Goal: Check status: Check status

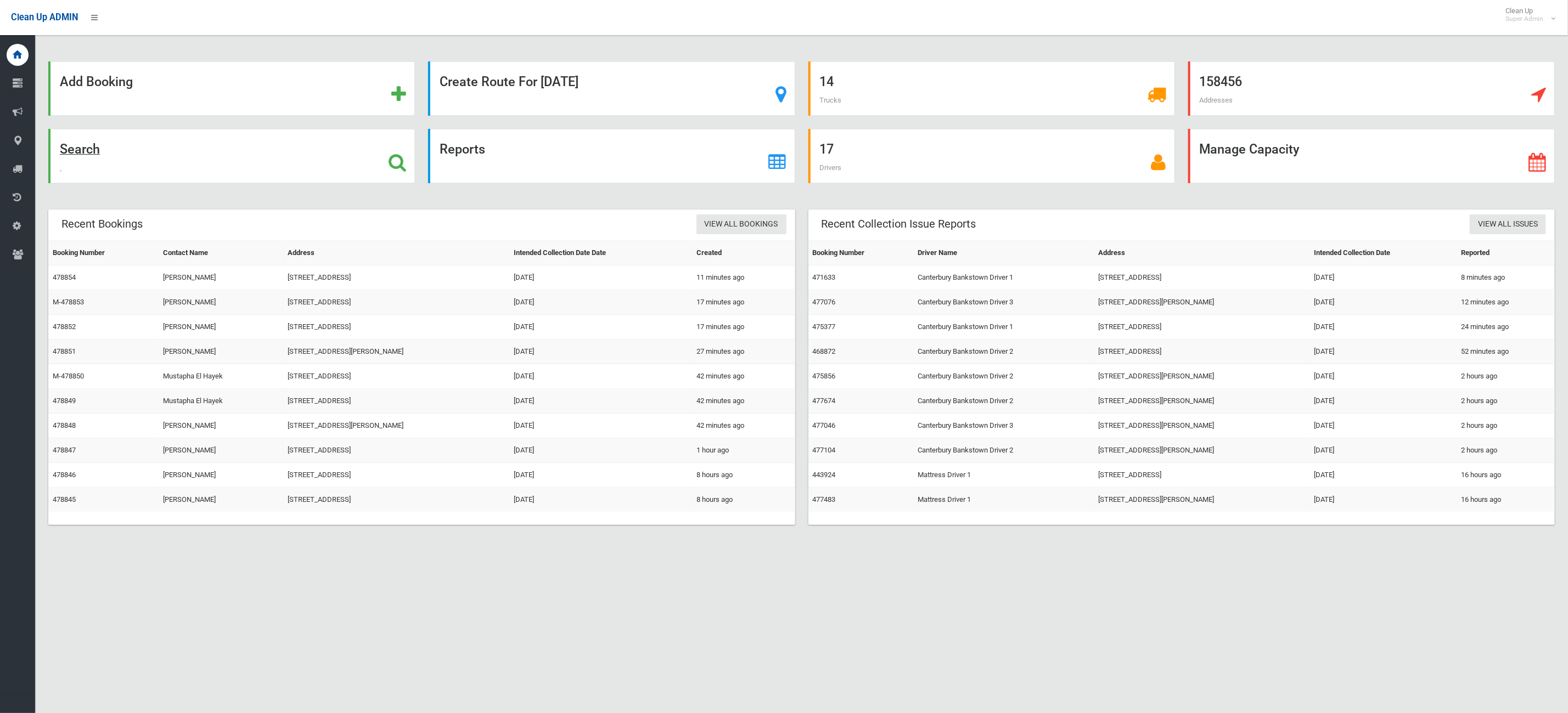
click at [119, 180] on div "Search" at bounding box center [232, 156] width 367 height 54
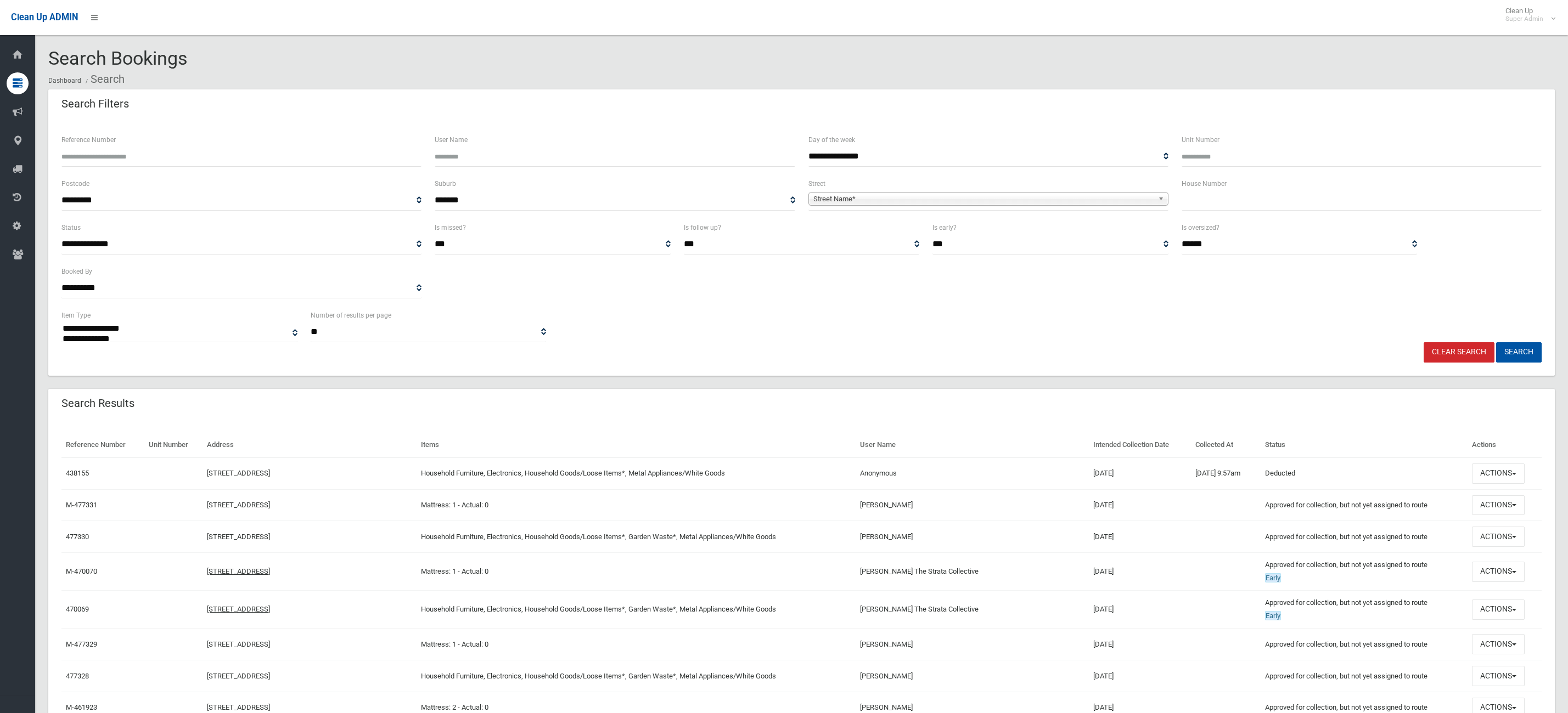
select select
click at [1265, 183] on div "House Number" at bounding box center [1361, 194] width 360 height 34
click at [1249, 216] on div "House Number" at bounding box center [1361, 199] width 373 height 44
click at [1242, 210] on div "House Number" at bounding box center [1361, 199] width 373 height 44
click at [1245, 192] on input "text" at bounding box center [1361, 200] width 360 height 20
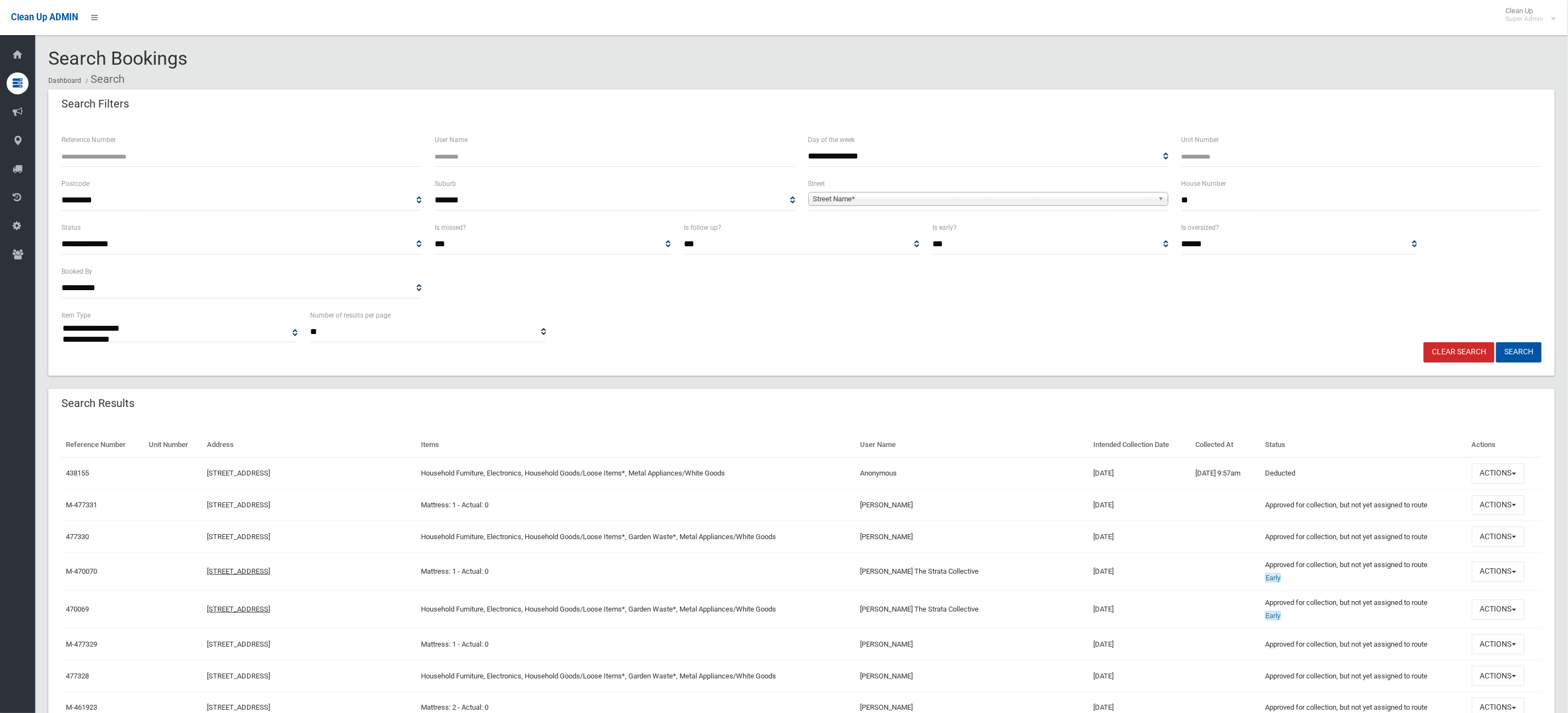
type input "**"
click at [1140, 192] on span "Street Name*" at bounding box center [983, 199] width 341 height 14
type input "******"
click at [940, 228] on li "Jacobs Street (BANKSTOWN 2200)" at bounding box center [988, 229] width 355 height 14
click at [1533, 349] on button "Search" at bounding box center [1518, 352] width 46 height 20
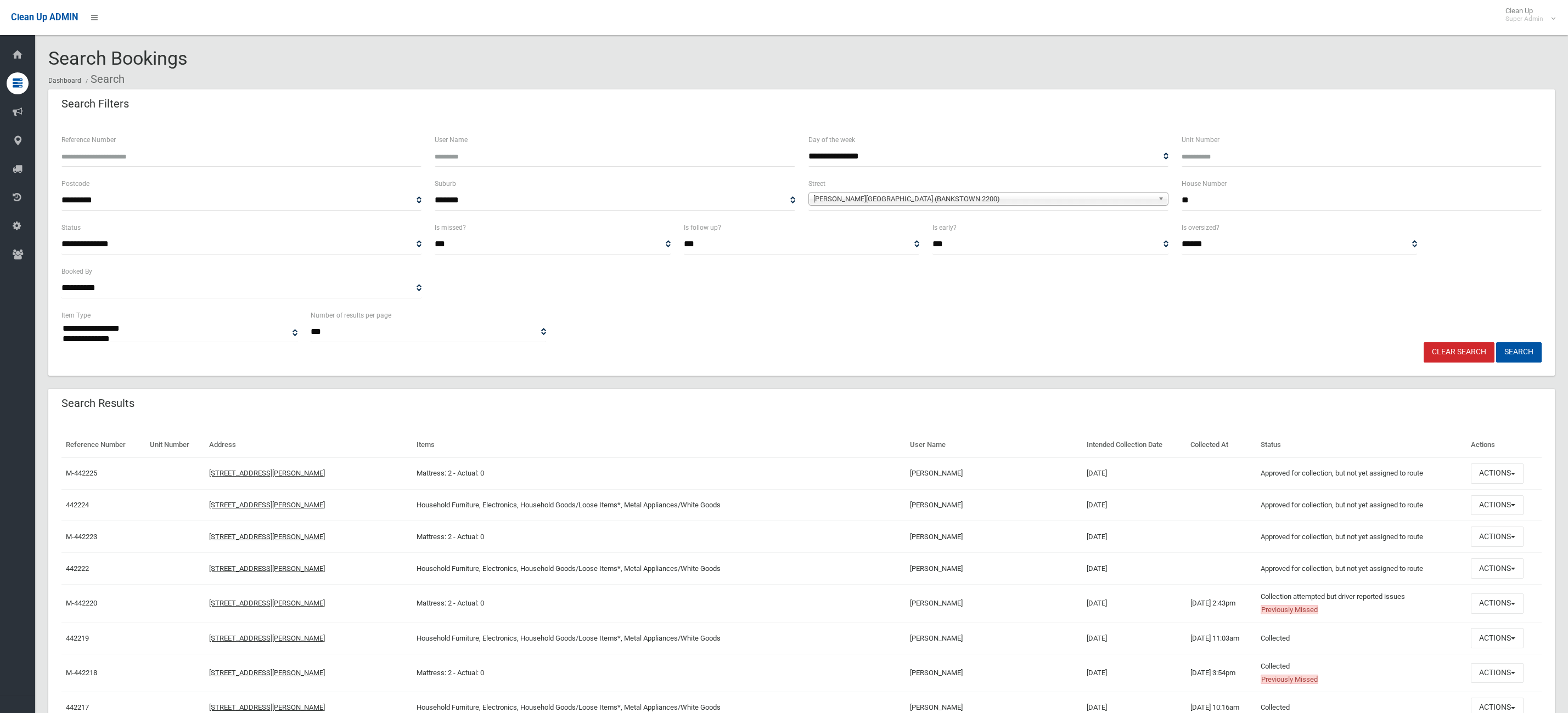
select select
click at [1512, 611] on button "Actions" at bounding box center [1497, 603] width 53 height 20
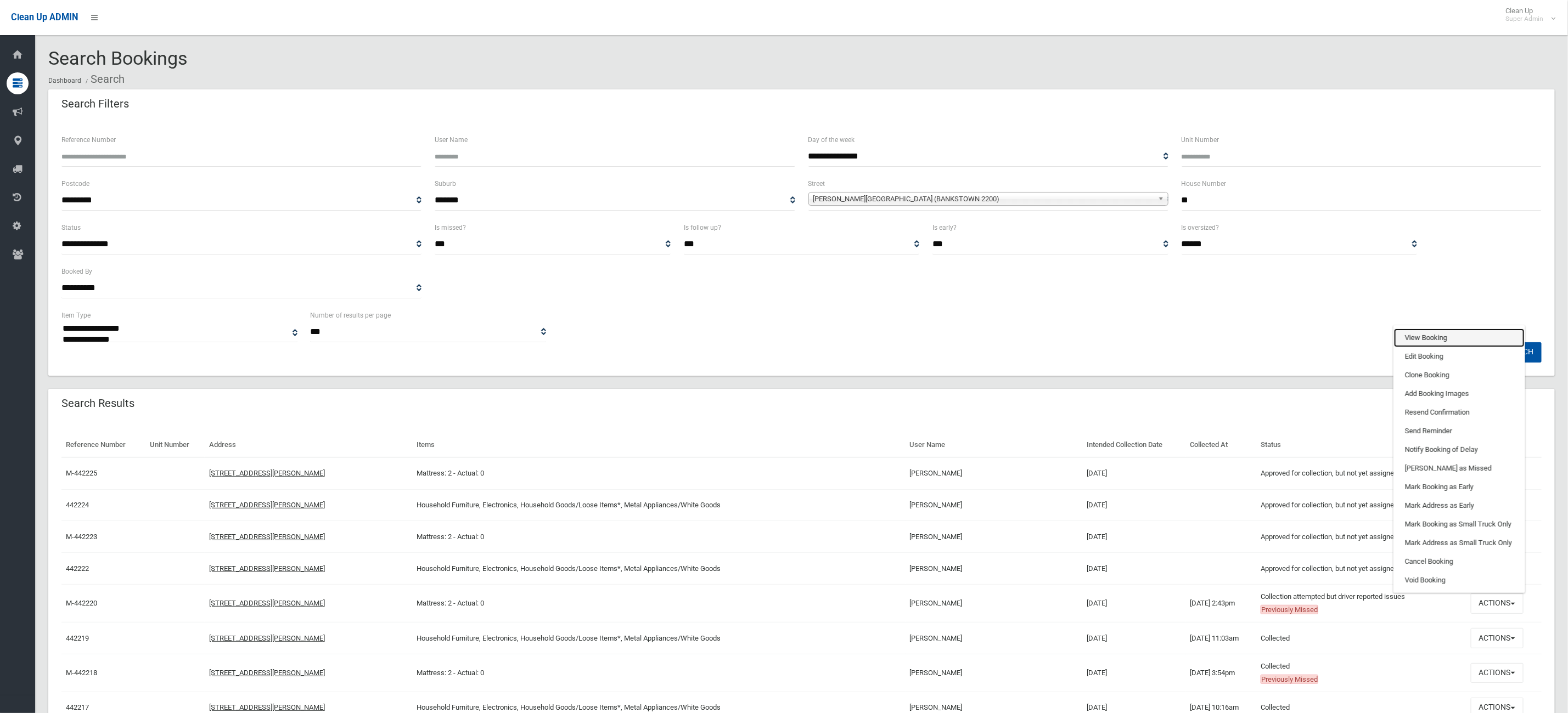
click at [1479, 343] on link "View Booking" at bounding box center [1459, 337] width 131 height 19
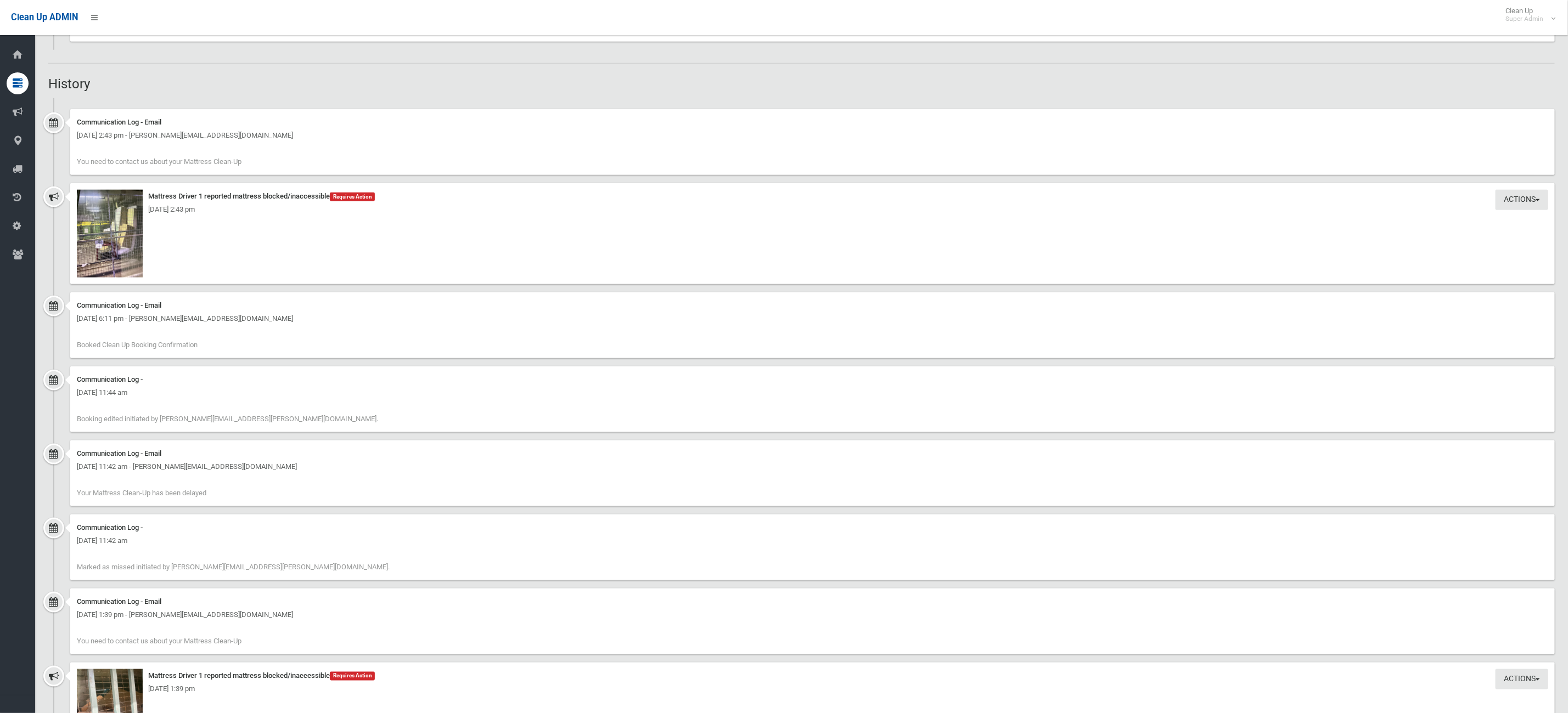
scroll to position [583, 0]
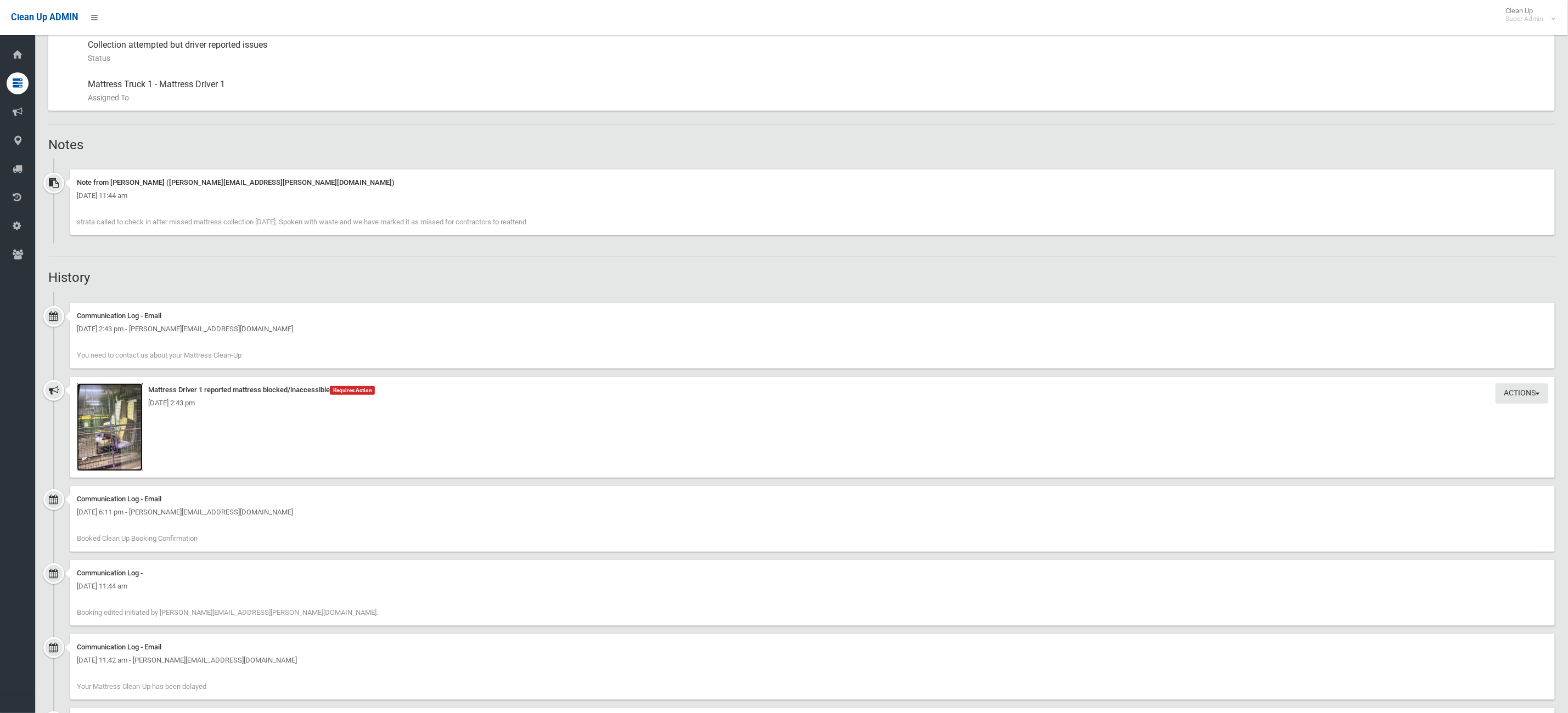
click at [132, 415] on img at bounding box center [110, 427] width 66 height 88
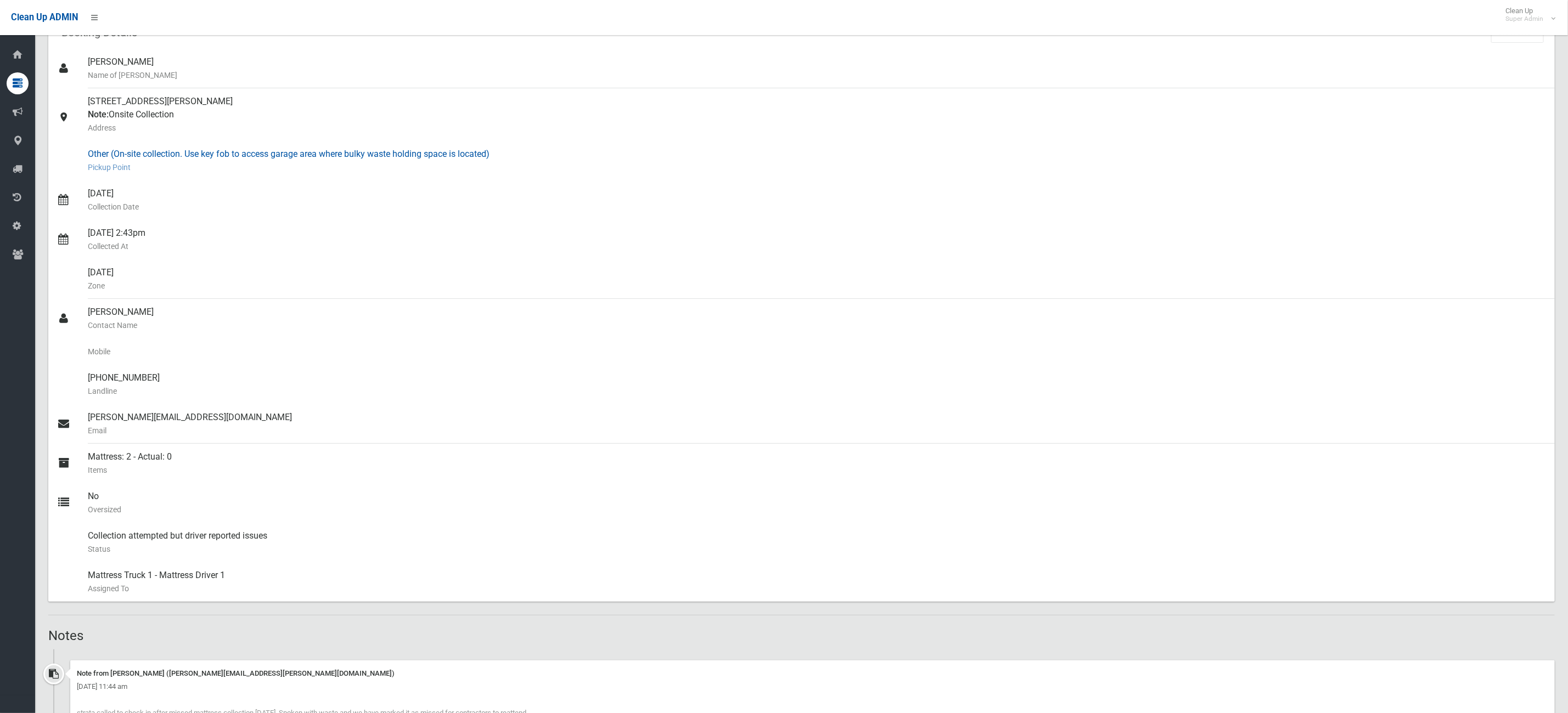
scroll to position [0, 0]
